Goal: Find contact information: Find contact information

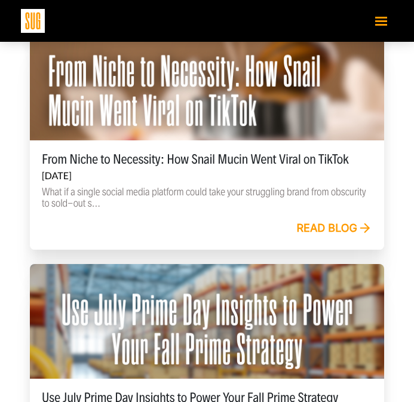
click at [370, 17] on button "Toggle navigation" at bounding box center [381, 20] width 24 height 21
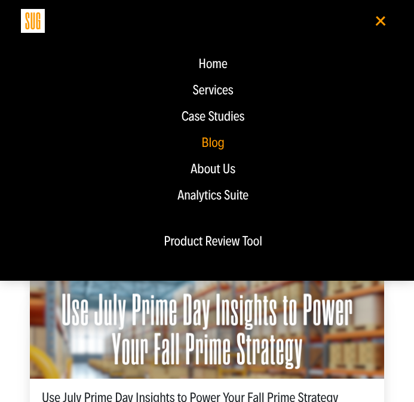
click at [213, 172] on div "About Us" at bounding box center [213, 169] width 360 height 14
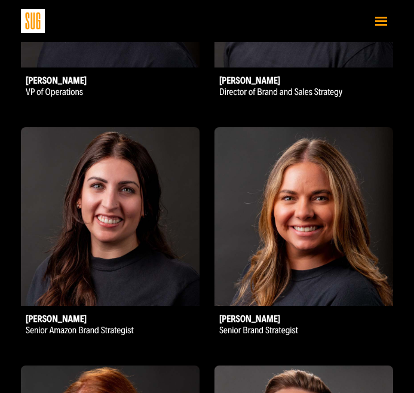
scroll to position [1033, 0]
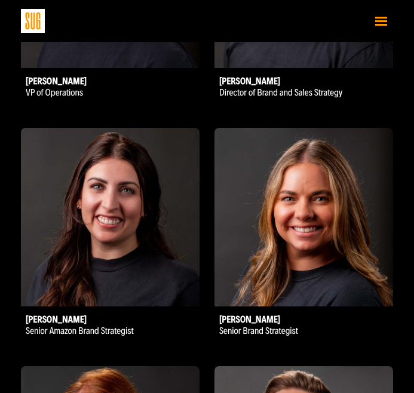
click at [232, 320] on h2 "[PERSON_NAME]" at bounding box center [303, 318] width 178 height 12
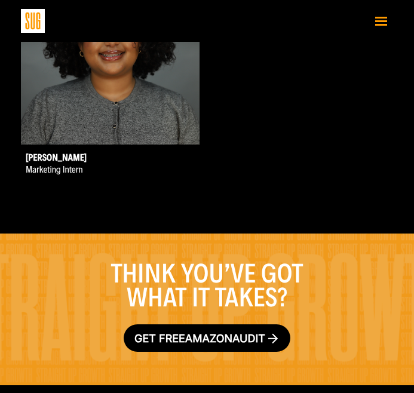
scroll to position [3679, 0]
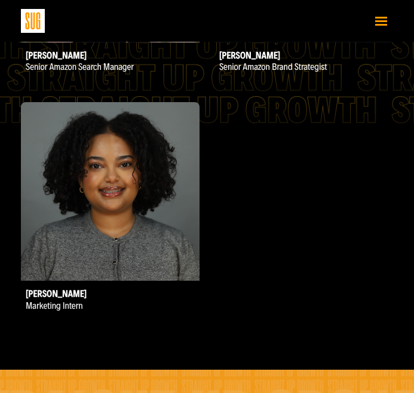
click at [380, 16] on button "Toggle navigation" at bounding box center [381, 20] width 24 height 21
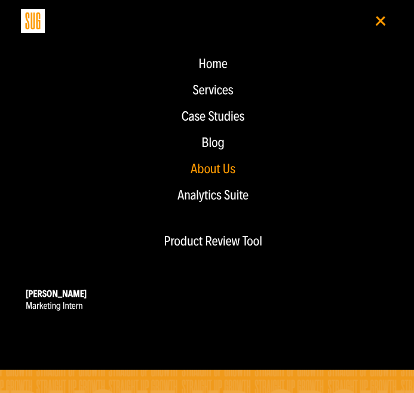
click at [232, 279] on nav "Home Services Case Studies Blog About Us" at bounding box center [207, 157] width 372 height 248
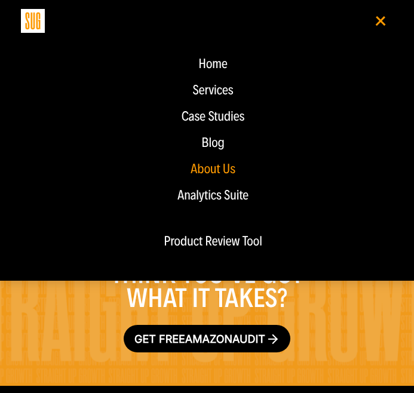
scroll to position [4049, 0]
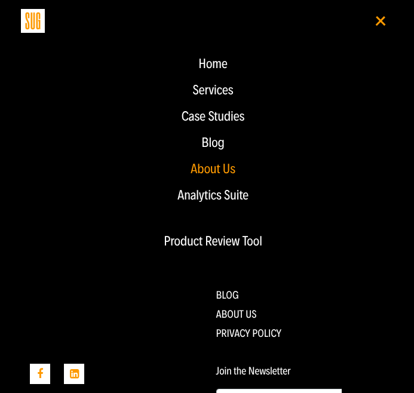
click at [379, 30] on button "Toggle navigation" at bounding box center [381, 20] width 24 height 21
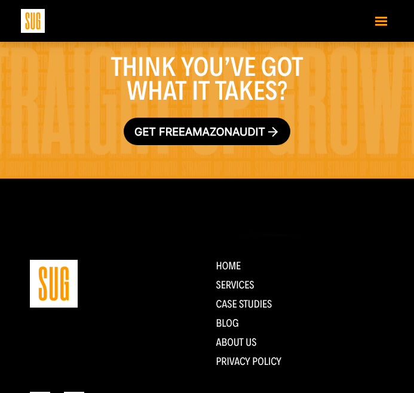
scroll to position [4006, 0]
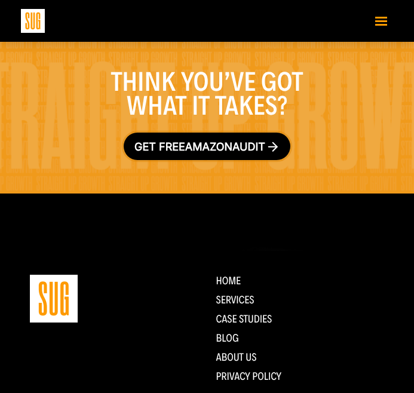
click at [229, 144] on span "Amazon" at bounding box center [208, 146] width 47 height 13
